Goal: Check status: Check status

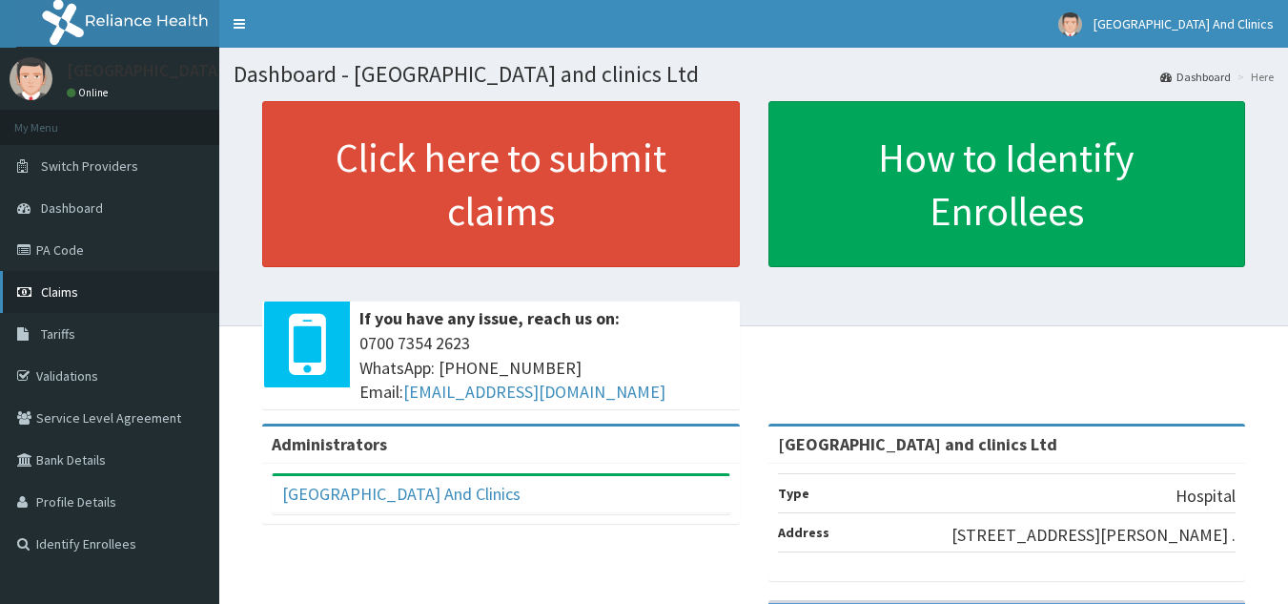
click at [67, 297] on span "Claims" at bounding box center [59, 291] width 37 height 17
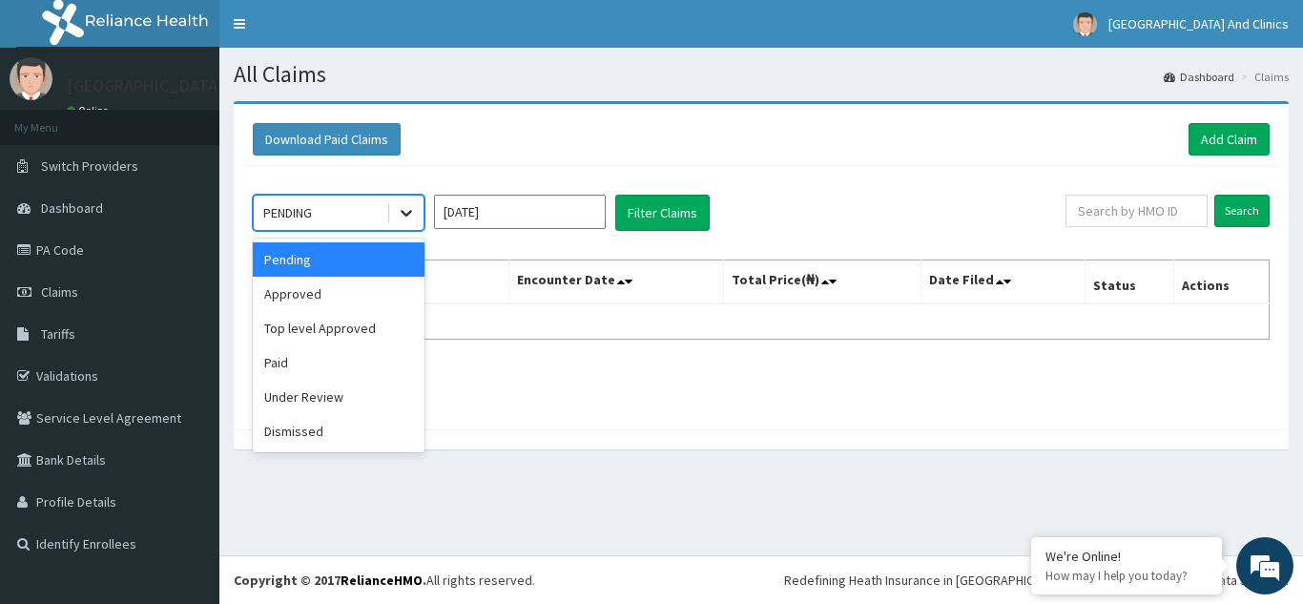
click at [411, 216] on icon at bounding box center [406, 212] width 19 height 19
click at [350, 296] on div "Approved" at bounding box center [339, 294] width 172 height 34
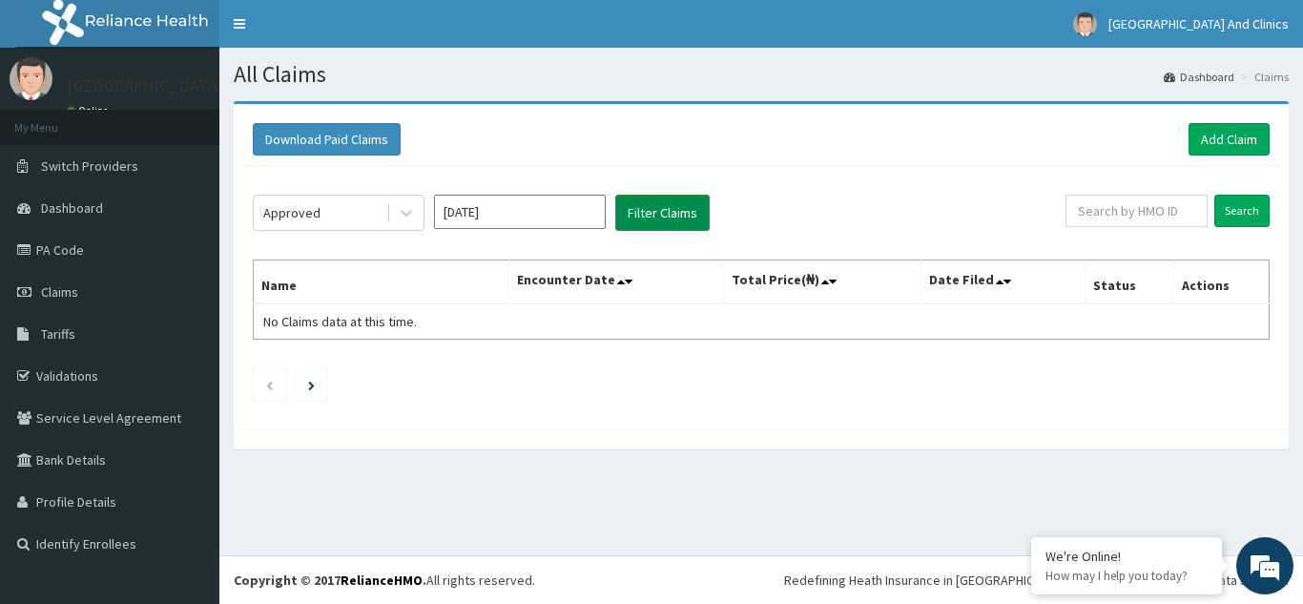
click at [639, 210] on button "Filter Claims" at bounding box center [662, 213] width 94 height 36
click at [412, 212] on icon at bounding box center [406, 212] width 19 height 19
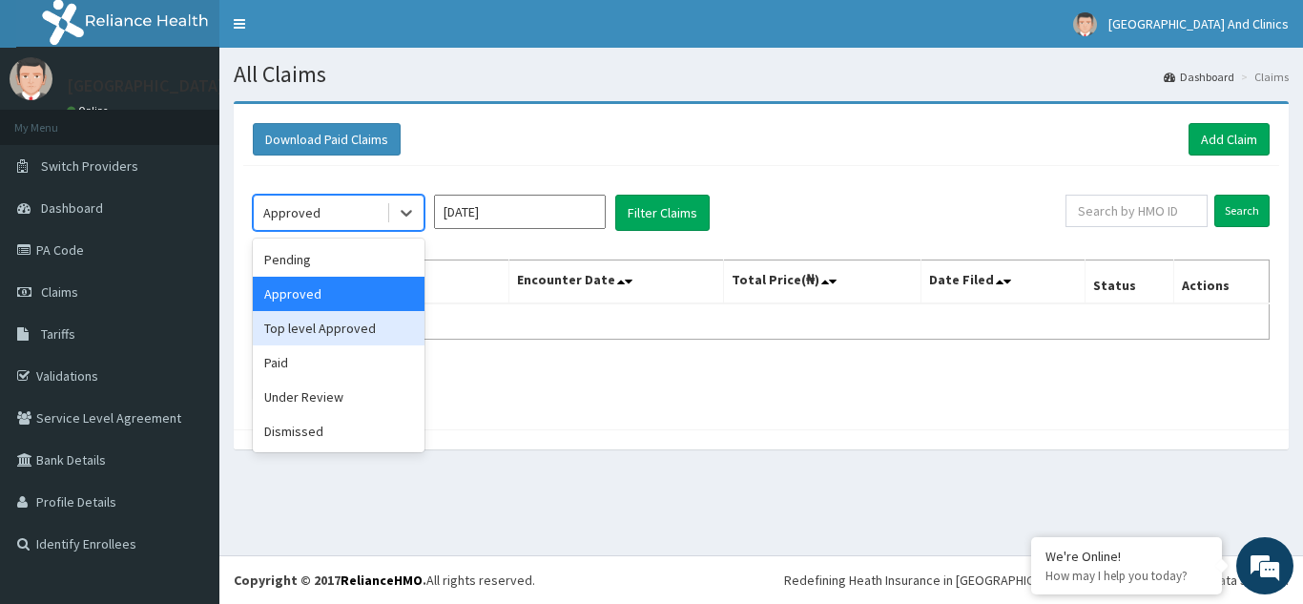
click at [355, 332] on div "Top level Approved" at bounding box center [339, 328] width 172 height 34
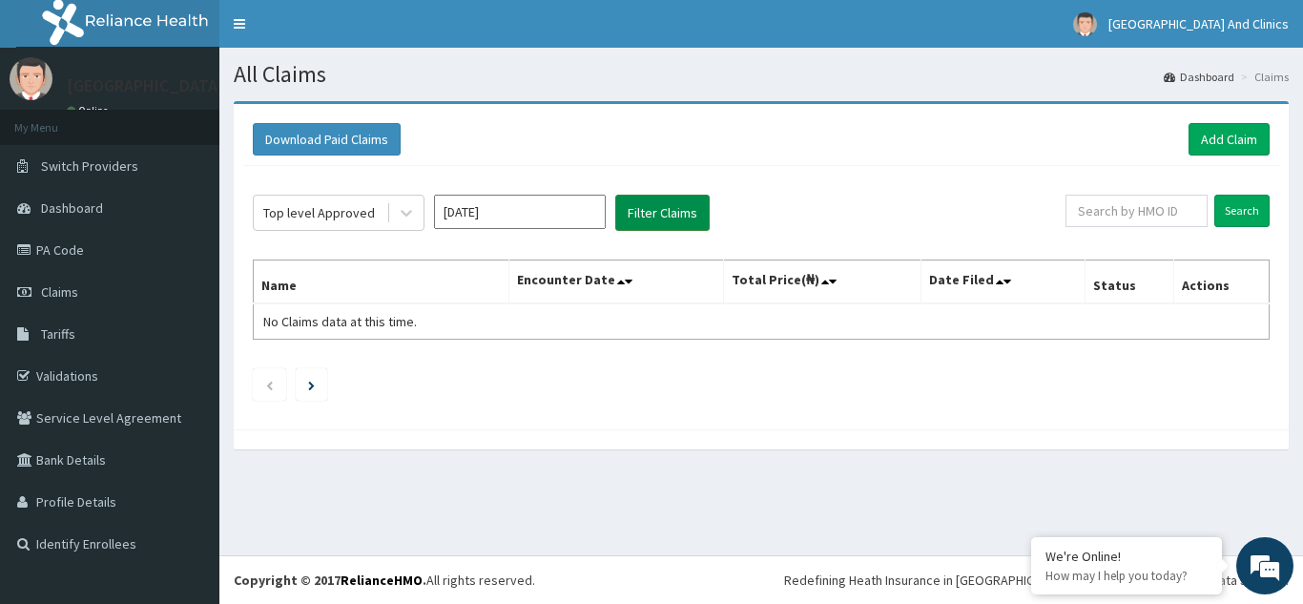
click at [667, 210] on button "Filter Claims" at bounding box center [662, 213] width 94 height 36
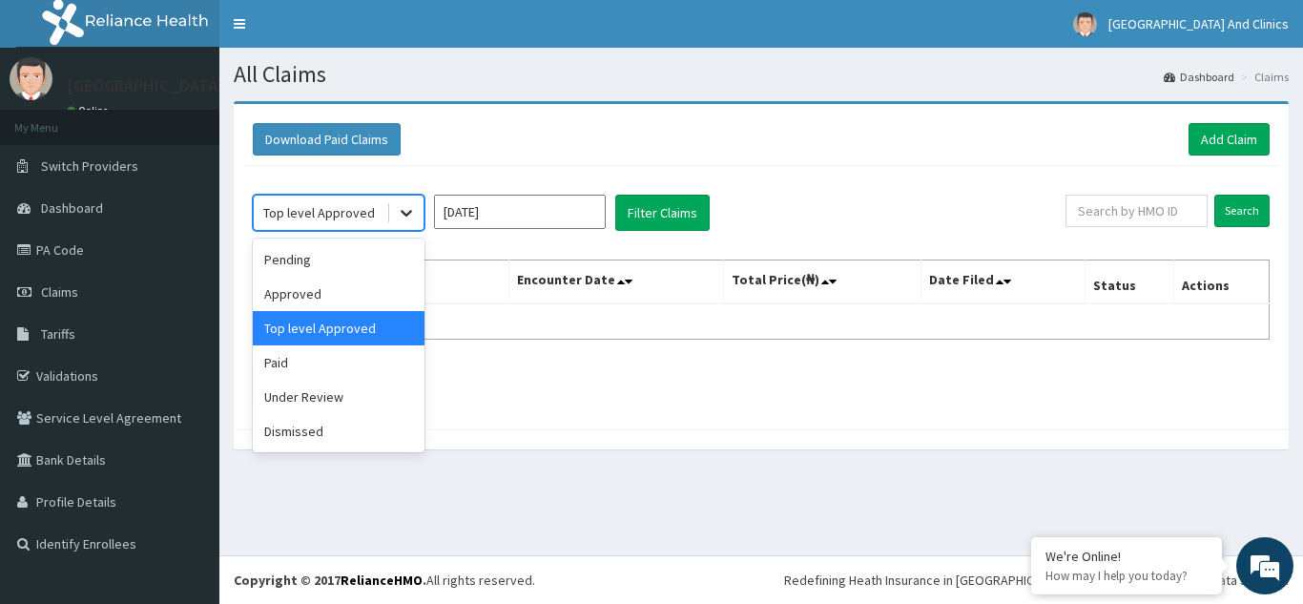
click at [391, 210] on div at bounding box center [406, 212] width 34 height 34
click at [327, 364] on div "Paid" at bounding box center [339, 362] width 172 height 34
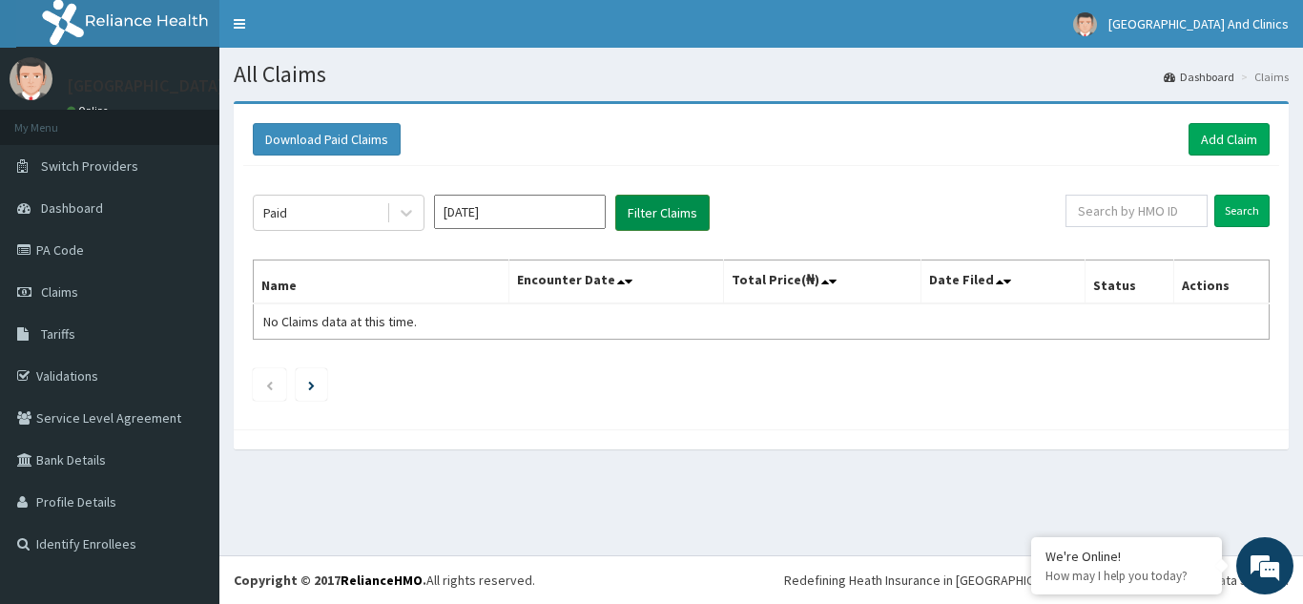
click at [647, 207] on button "Filter Claims" at bounding box center [662, 213] width 94 height 36
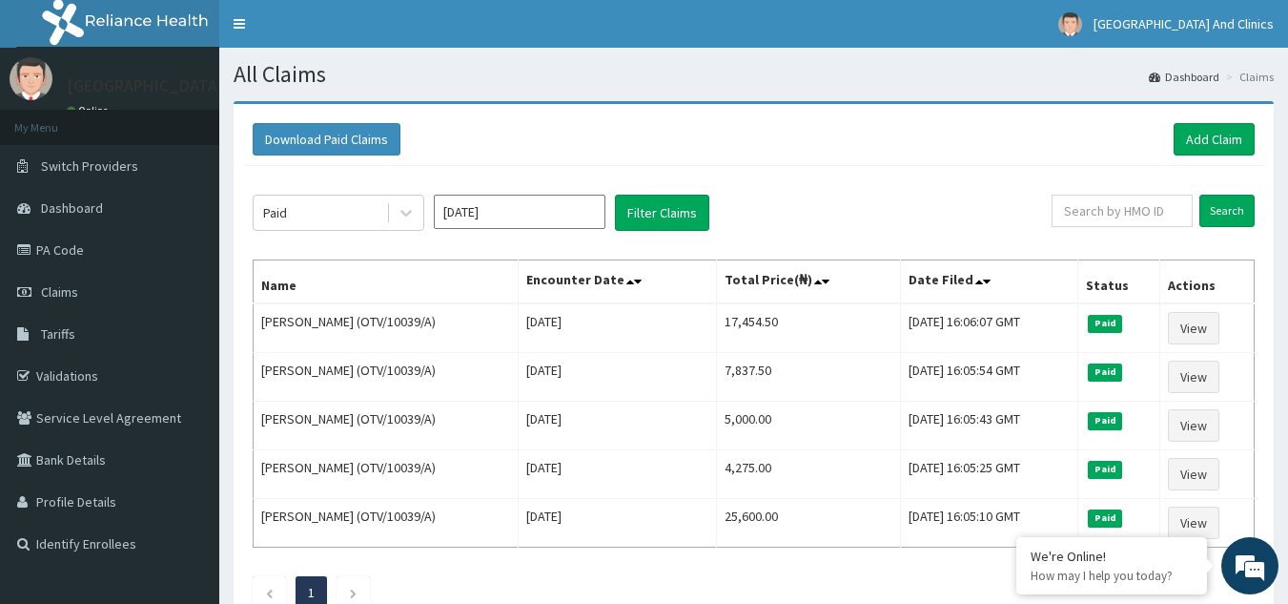
click at [519, 273] on th "Name" at bounding box center [386, 282] width 265 height 44
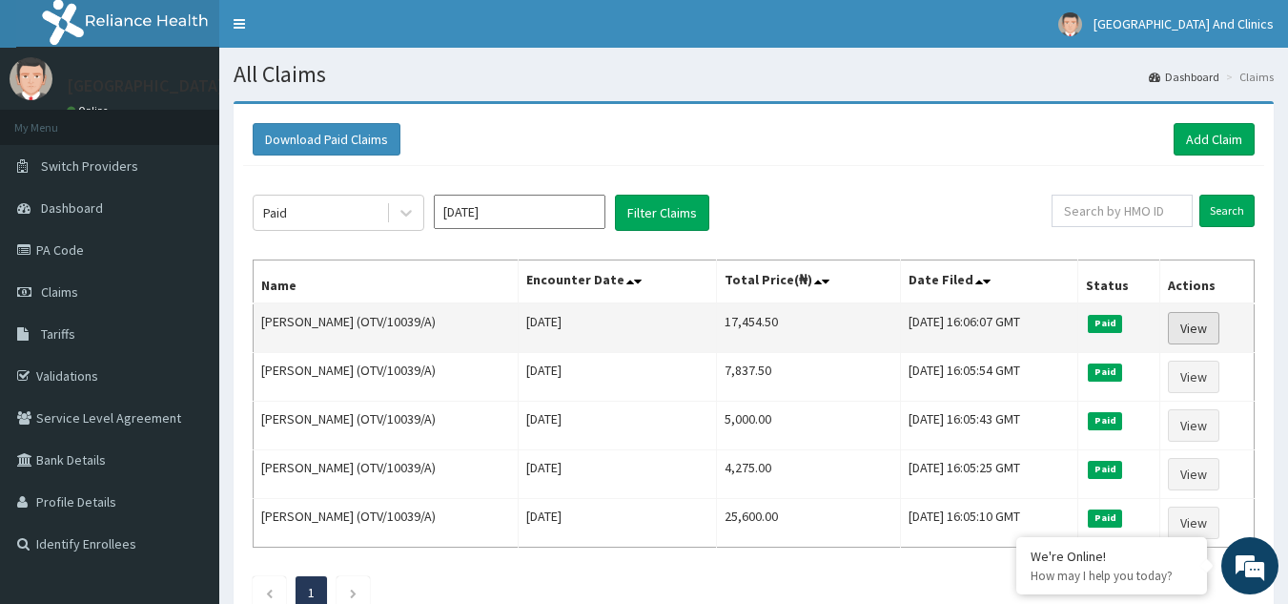
click at [1198, 324] on link "View" at bounding box center [1193, 328] width 51 height 32
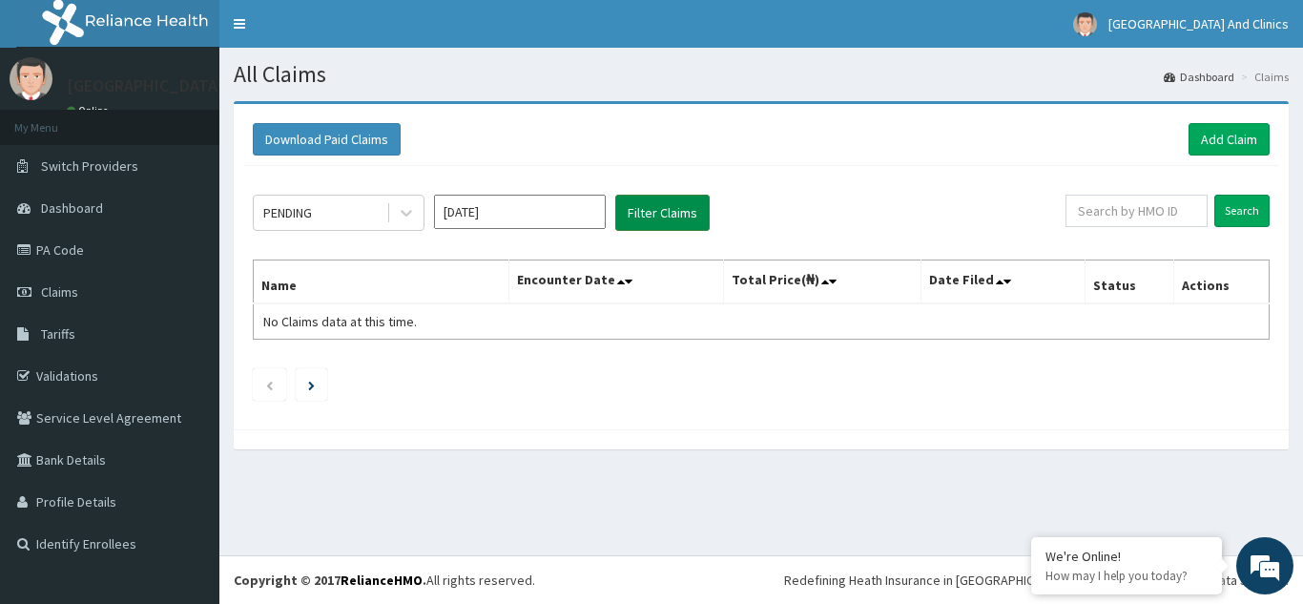
click at [679, 220] on button "Filter Claims" at bounding box center [662, 213] width 94 height 36
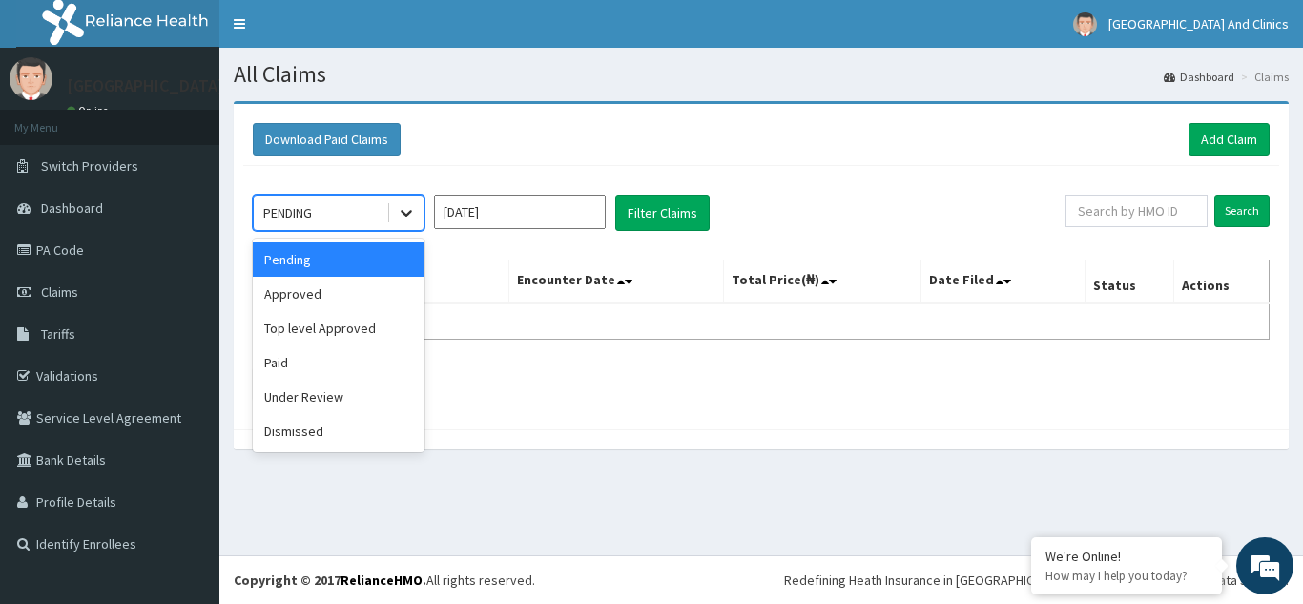
click at [414, 218] on icon at bounding box center [406, 212] width 19 height 19
click at [329, 368] on div "Paid" at bounding box center [339, 362] width 172 height 34
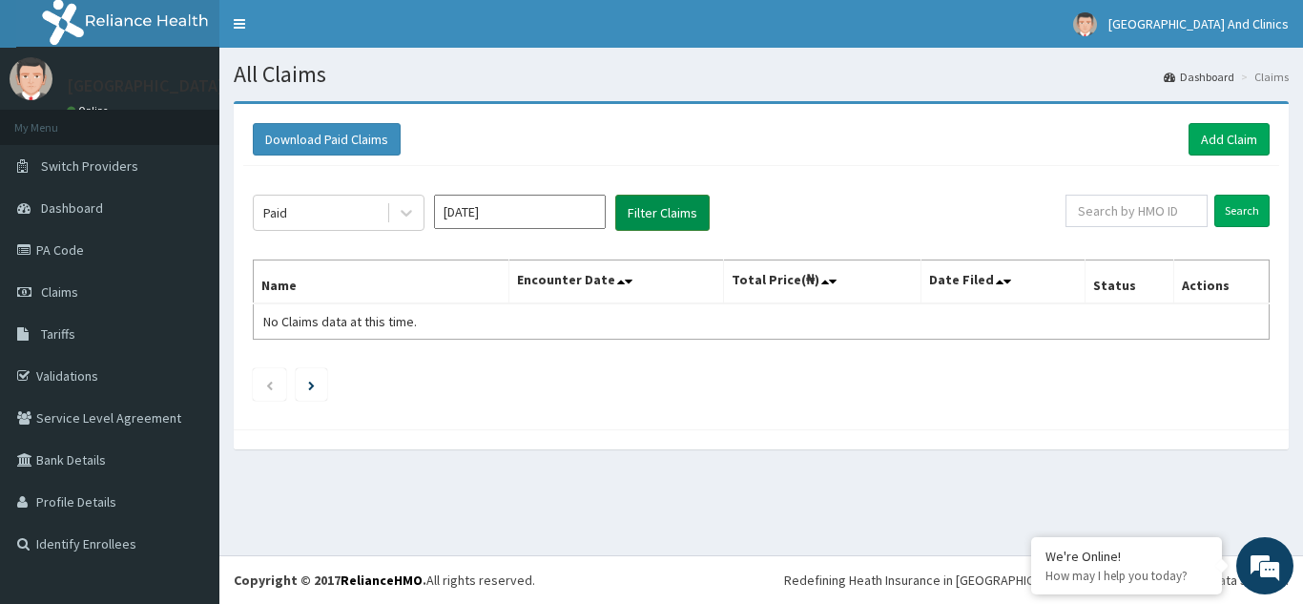
click at [671, 210] on button "Filter Claims" at bounding box center [662, 213] width 94 height 36
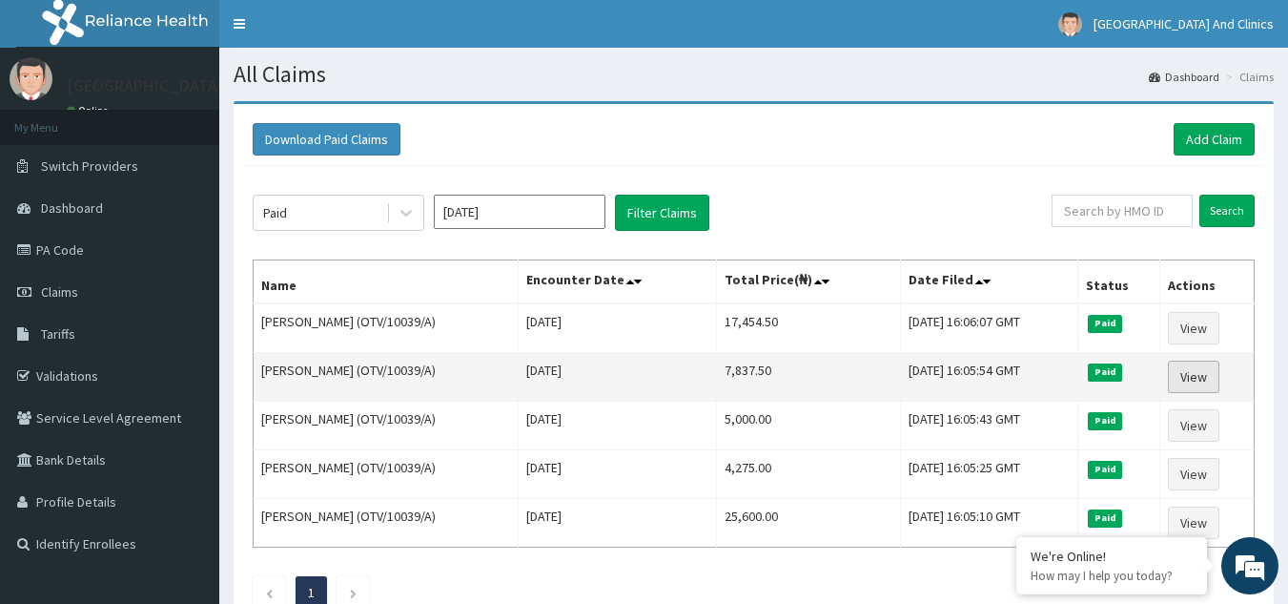
click at [1202, 380] on link "View" at bounding box center [1193, 376] width 51 height 32
